Goal: Navigation & Orientation: Understand site structure

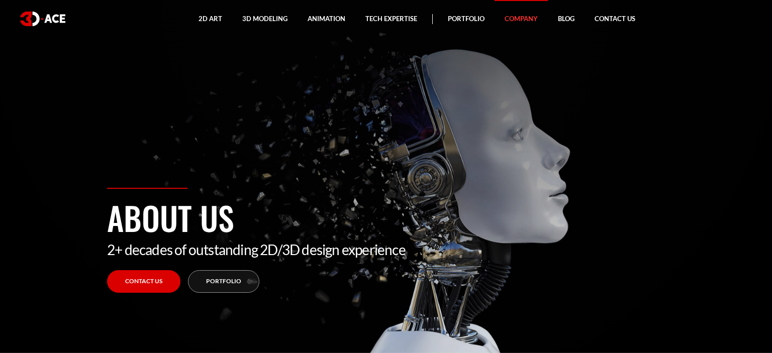
click at [639, 59] on section "About us 2+ decades of outstanding 2D/3D design experience Contact Us Portfolio" at bounding box center [386, 176] width 772 height 353
click at [557, 23] on link "Blog" at bounding box center [566, 19] width 37 height 38
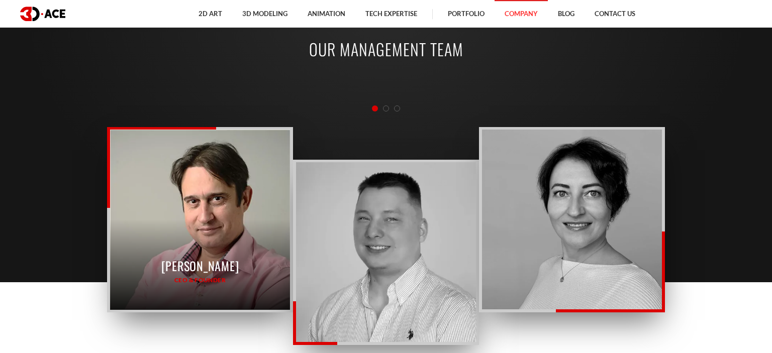
scroll to position [1074, 0]
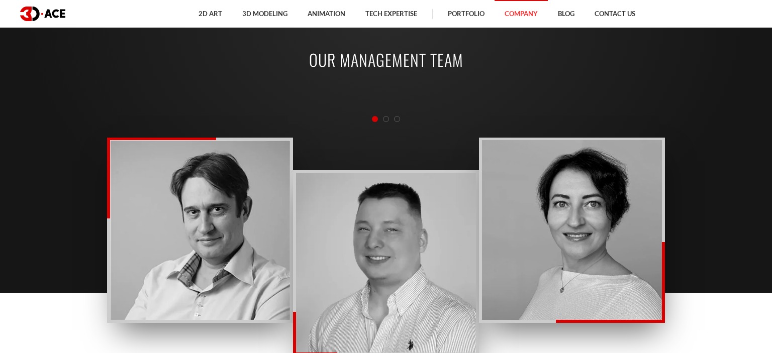
click at [386, 122] on div at bounding box center [386, 120] width 558 height 12
click at [385, 118] on span "Go to slide 2" at bounding box center [386, 119] width 6 height 6
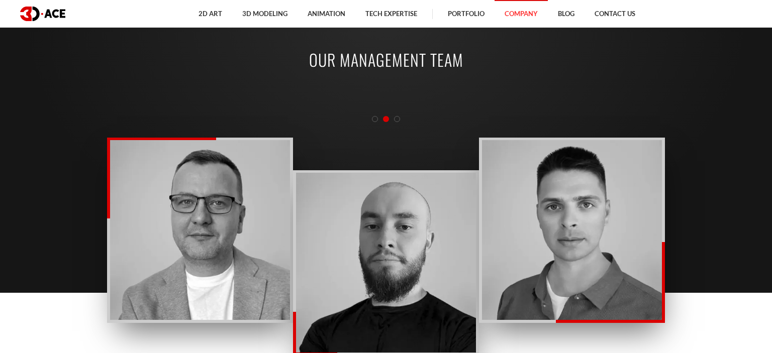
click at [397, 120] on span "Go to slide 3" at bounding box center [397, 119] width 6 height 6
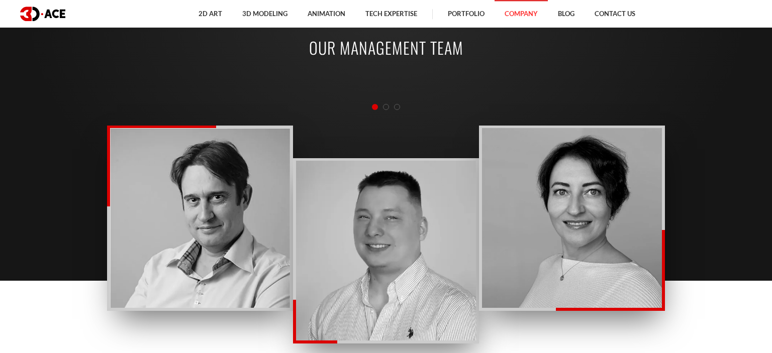
scroll to position [1084, 0]
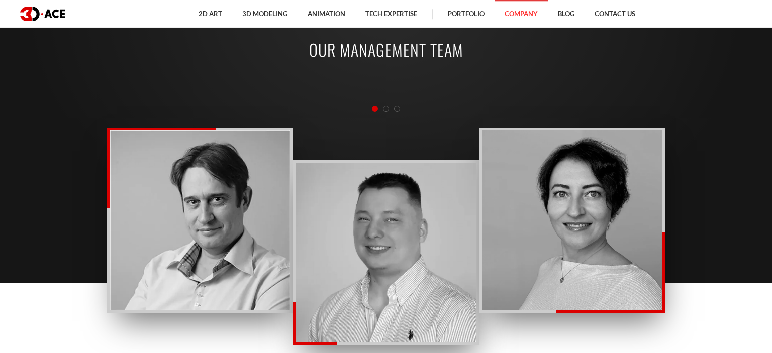
click at [385, 111] on span "Go to slide 2" at bounding box center [386, 109] width 6 height 6
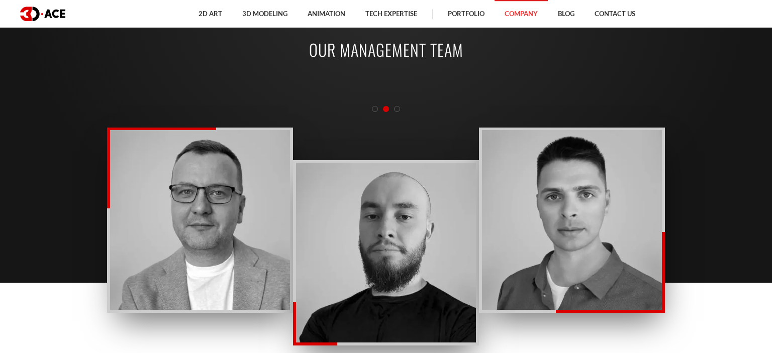
click at [396, 110] on span "Go to slide 3" at bounding box center [397, 109] width 6 height 6
